Goal: Check status: Check status

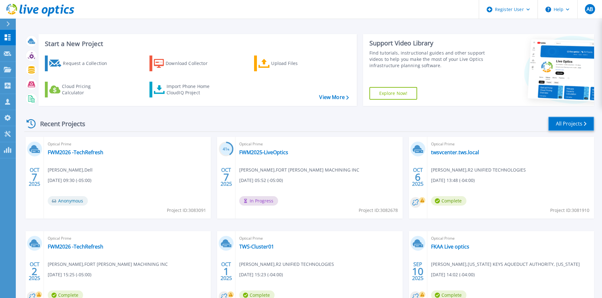
click at [569, 129] on link "All Projects" at bounding box center [571, 124] width 46 height 14
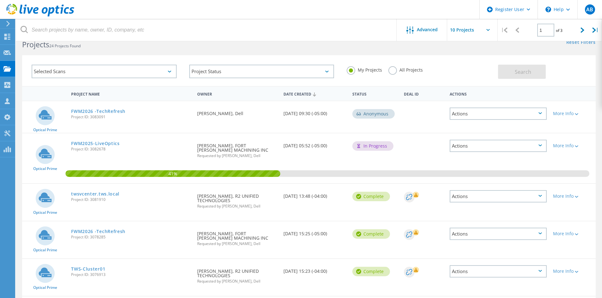
scroll to position [32, 0]
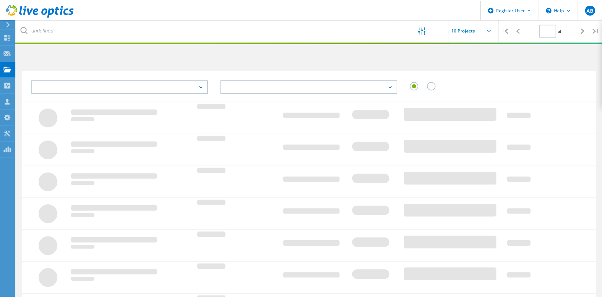
scroll to position [32, 0]
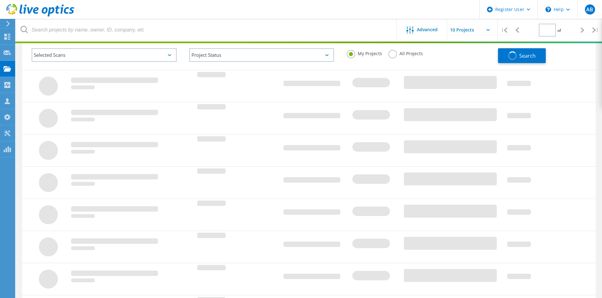
type input "1"
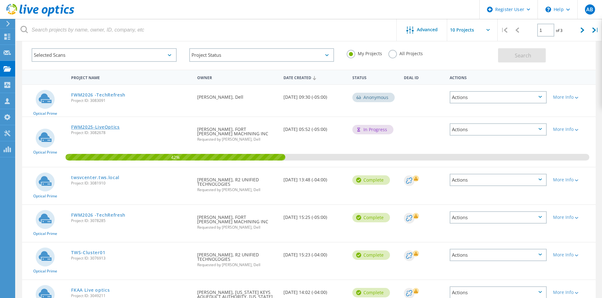
click at [98, 127] on link "FWM2025-LiveOptics" at bounding box center [95, 127] width 49 height 4
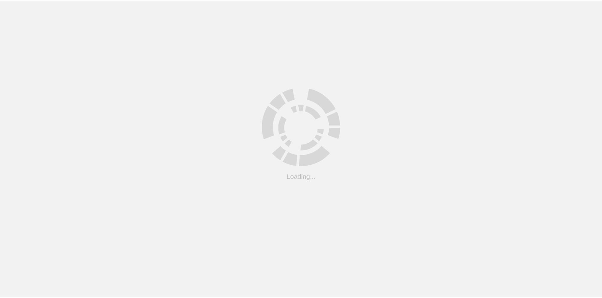
scroll to position [32, 0]
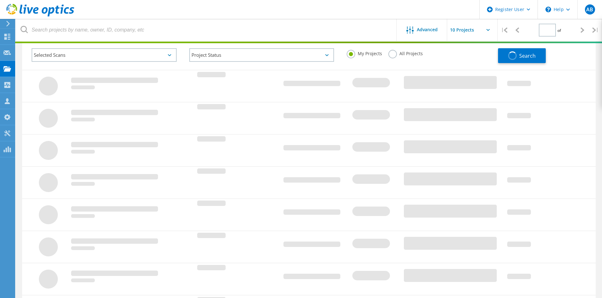
type input "1"
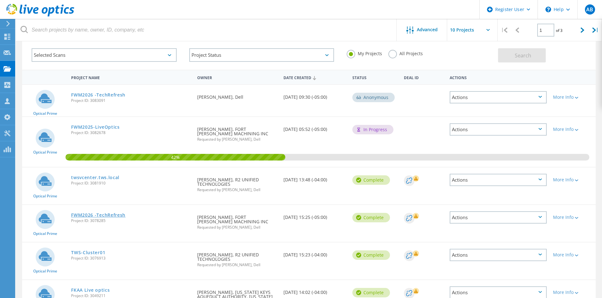
click at [108, 214] on link "FWM2026 -TechRefresh" at bounding box center [98, 215] width 54 height 4
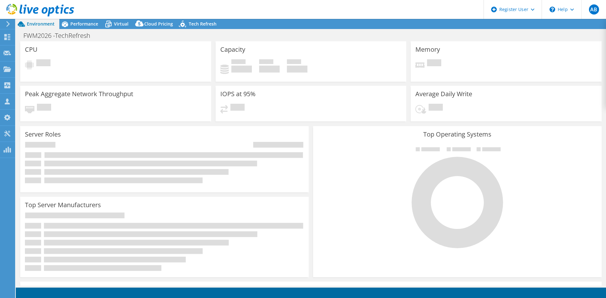
select select "USEast"
select select "USD"
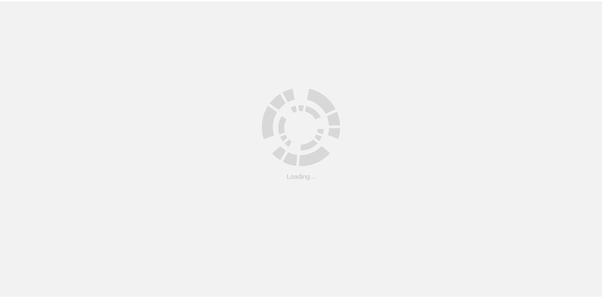
scroll to position [32, 0]
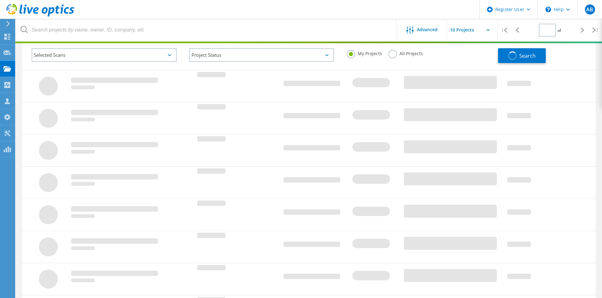
type input "1"
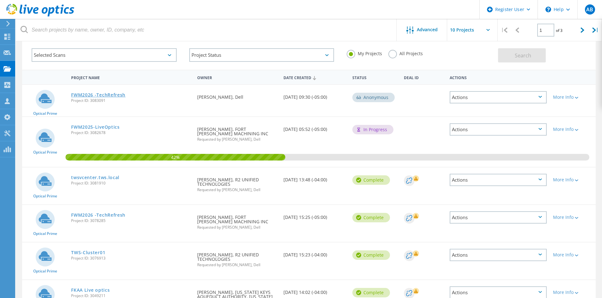
click at [110, 96] on link "FWM2026 -TechRefresh" at bounding box center [98, 95] width 54 height 4
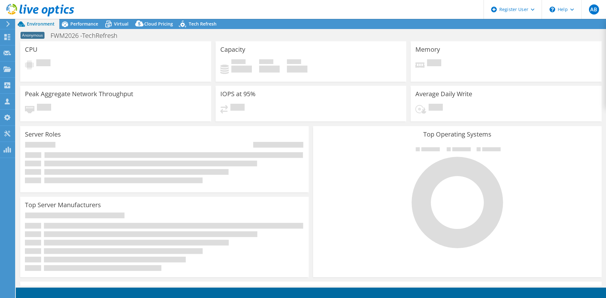
select select "USD"
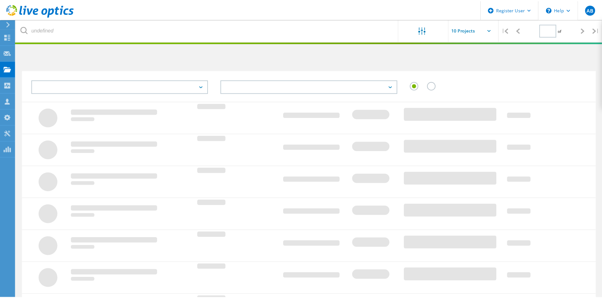
scroll to position [32, 0]
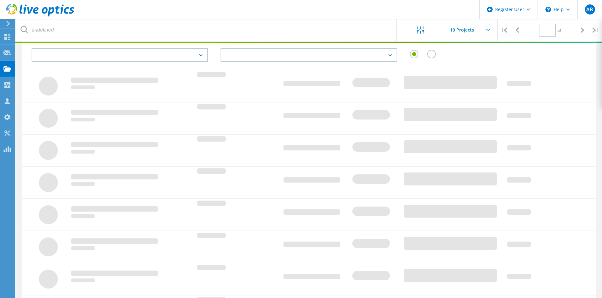
type input "1"
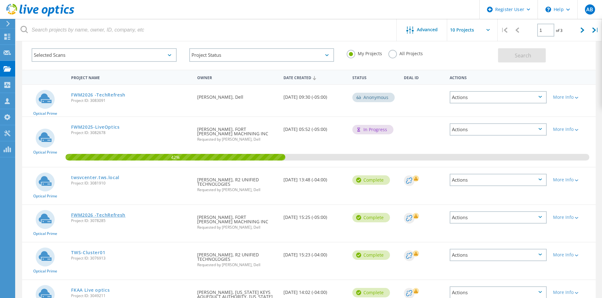
click at [105, 214] on link "FWM2026 -TechRefresh" at bounding box center [98, 215] width 54 height 4
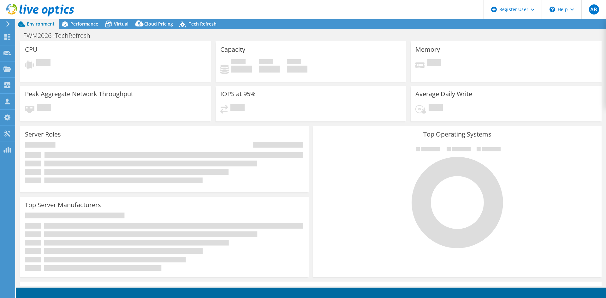
select select "USEast"
select select "USD"
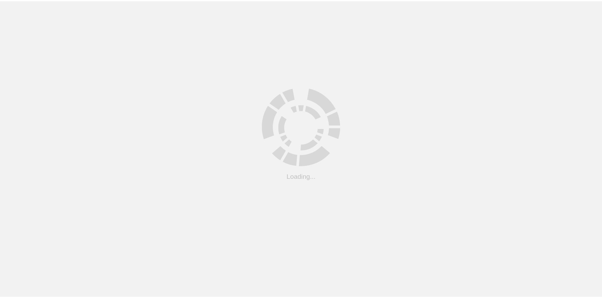
scroll to position [32, 0]
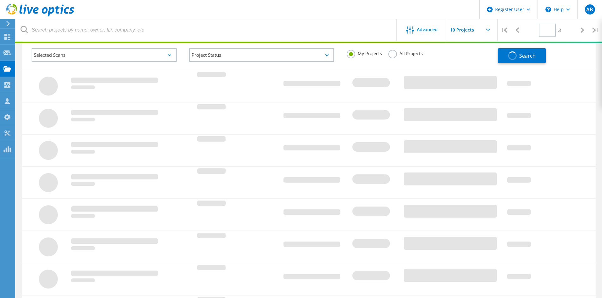
type input "1"
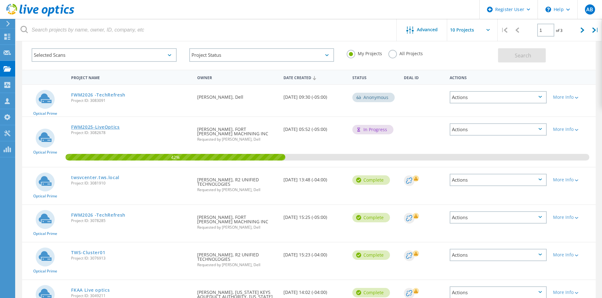
click at [109, 127] on link "FWM2025-LiveOptics" at bounding box center [95, 127] width 49 height 4
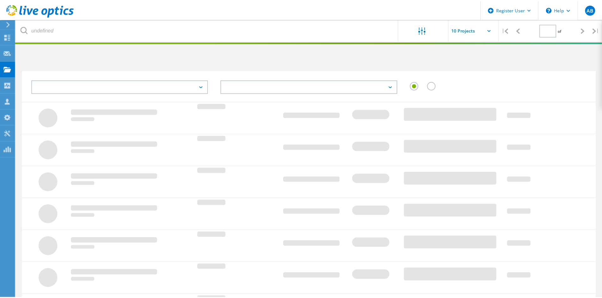
scroll to position [32, 0]
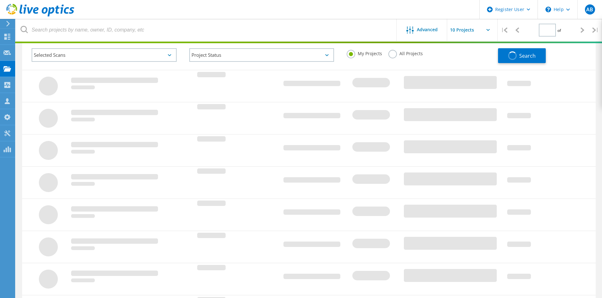
type input "1"
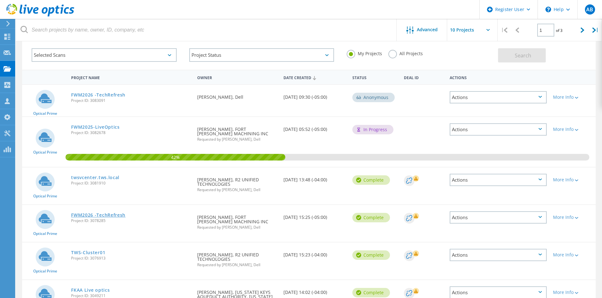
click at [87, 214] on link "FWM2026 -TechRefresh" at bounding box center [98, 215] width 54 height 4
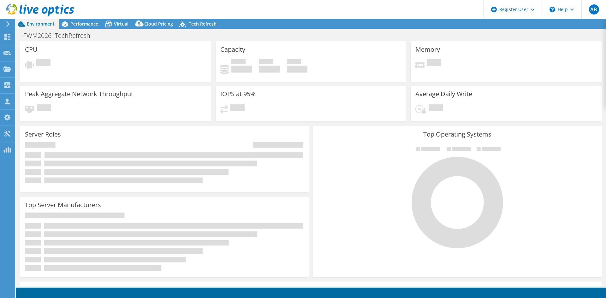
select select "USEast"
select select "USD"
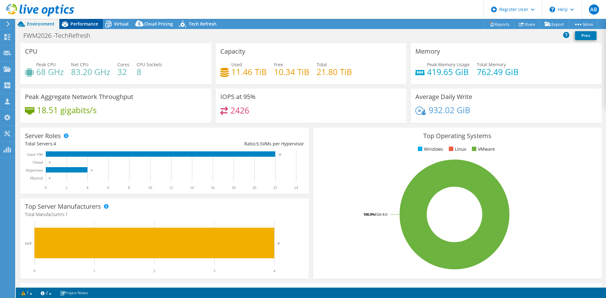
click at [74, 22] on span "Performance" at bounding box center [84, 24] width 28 height 6
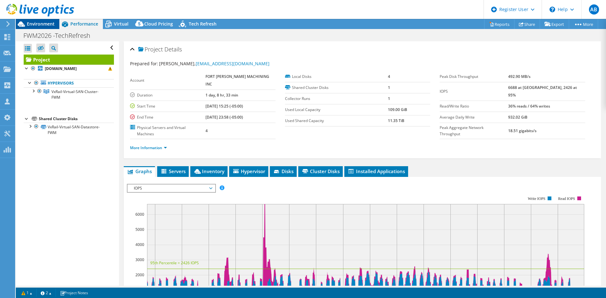
click at [51, 23] on span "Environment" at bounding box center [41, 24] width 28 height 6
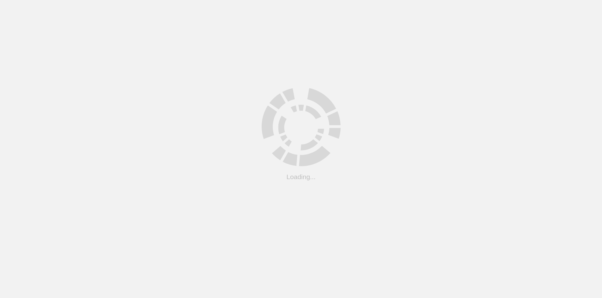
scroll to position [32, 0]
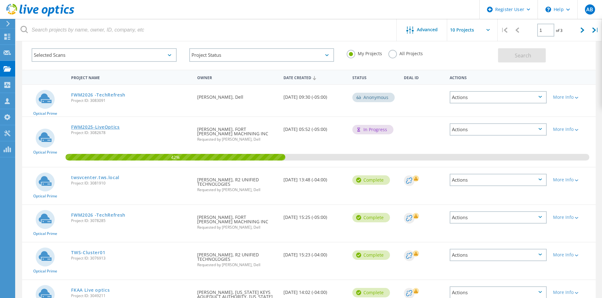
click at [111, 127] on link "FWM2025-LiveOptics" at bounding box center [95, 127] width 49 height 4
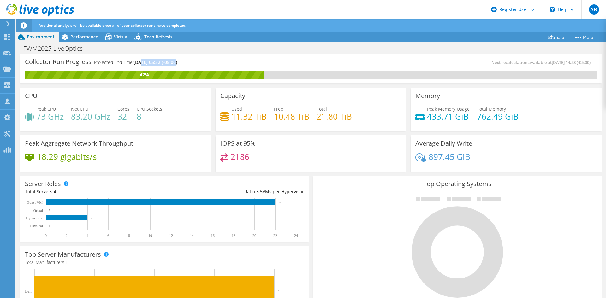
drag, startPoint x: 141, startPoint y: 63, endPoint x: 177, endPoint y: 65, distance: 35.7
click at [177, 65] on span "[DATE] 05:52 (-05:00)" at bounding box center [156, 62] width 44 height 6
click at [150, 64] on span "[DATE] 05:52 (-05:00)" at bounding box center [156, 62] width 44 height 6
